Goal: Task Accomplishment & Management: Manage account settings

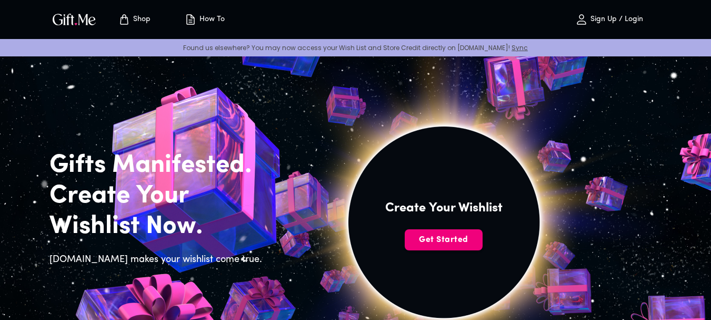
click at [455, 241] on span "Get Started" at bounding box center [444, 240] width 78 height 12
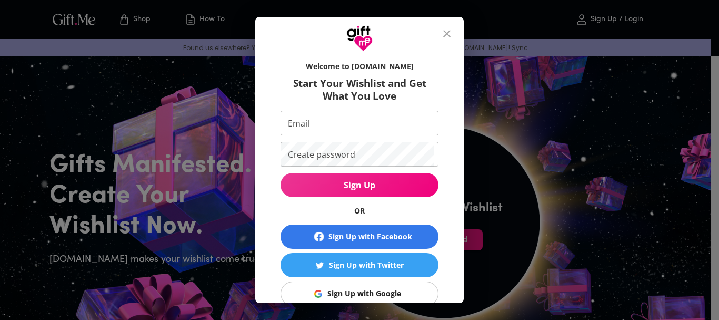
click at [406, 112] on form "Welcome to Gift.me Start Your Wishlist and Get What You Love Email Email Create…" at bounding box center [360, 191] width 158 height 271
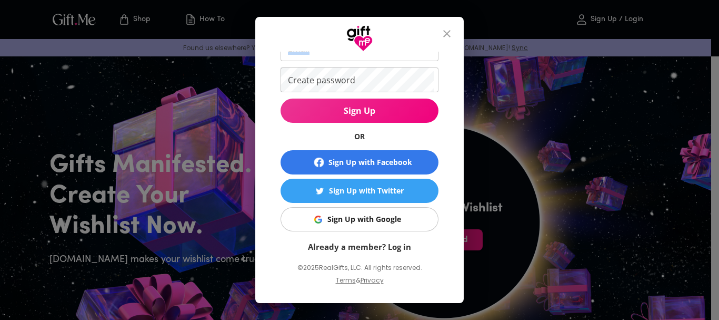
click at [406, 225] on button "Sign Up with Google" at bounding box center [360, 219] width 158 height 24
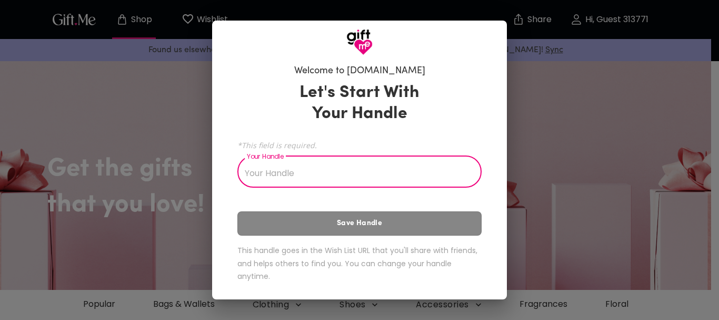
click at [310, 164] on input "Your Handle" at bounding box center [353, 172] width 233 height 29
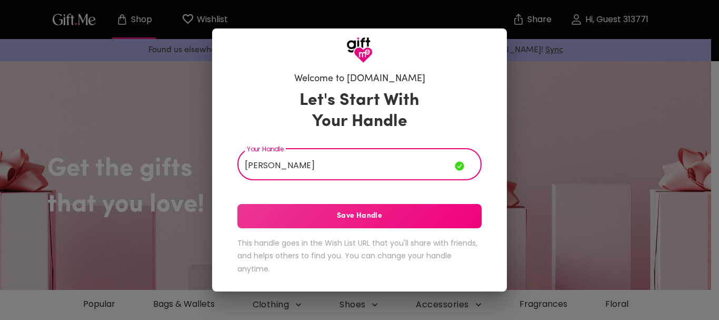
type input "[PERSON_NAME]"
click at [365, 214] on span "Save Handle" at bounding box center [359, 216] width 244 height 12
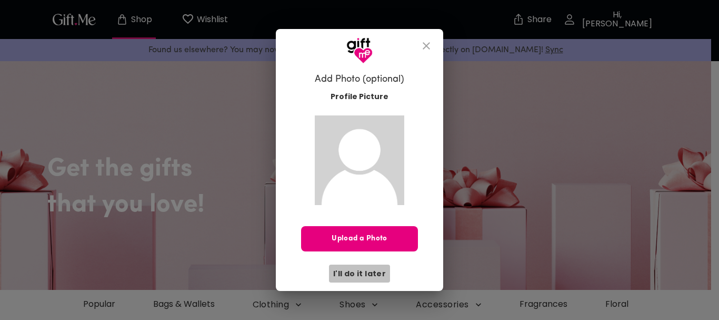
click at [364, 270] on span "I'll do it later" at bounding box center [359, 273] width 53 height 12
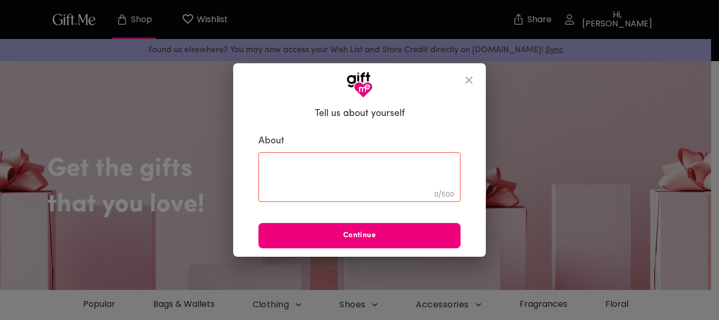
click at [382, 233] on span "Continue" at bounding box center [360, 236] width 202 height 12
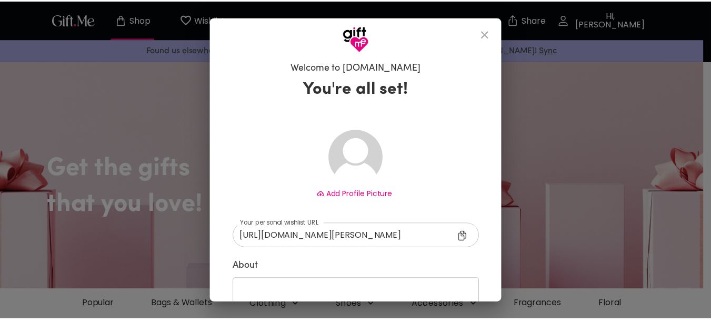
scroll to position [80, 0]
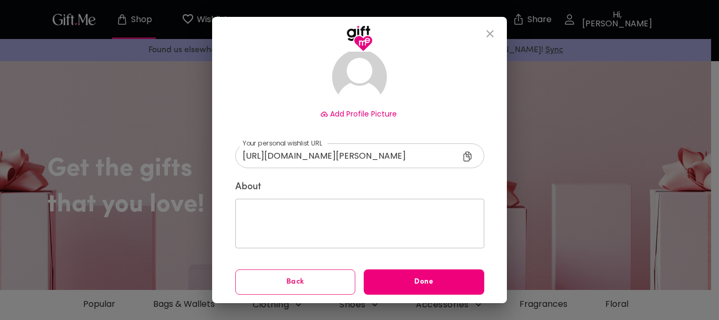
click at [378, 273] on button "Done" at bounding box center [424, 281] width 121 height 25
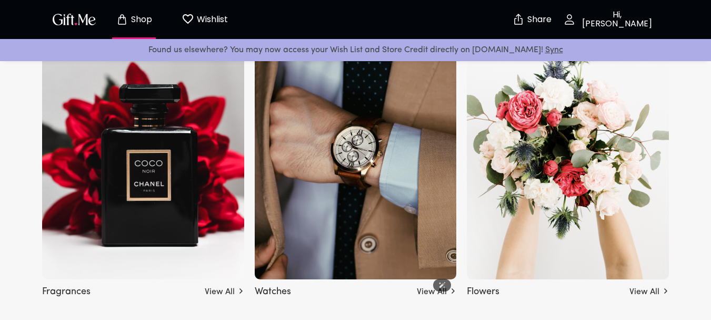
scroll to position [1422, 0]
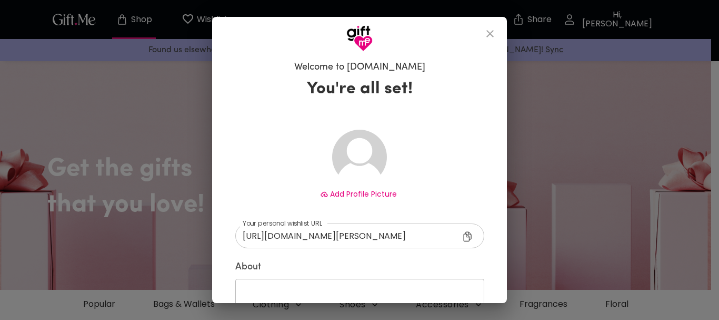
scroll to position [1422, 0]
